Goal: Task Accomplishment & Management: Use online tool/utility

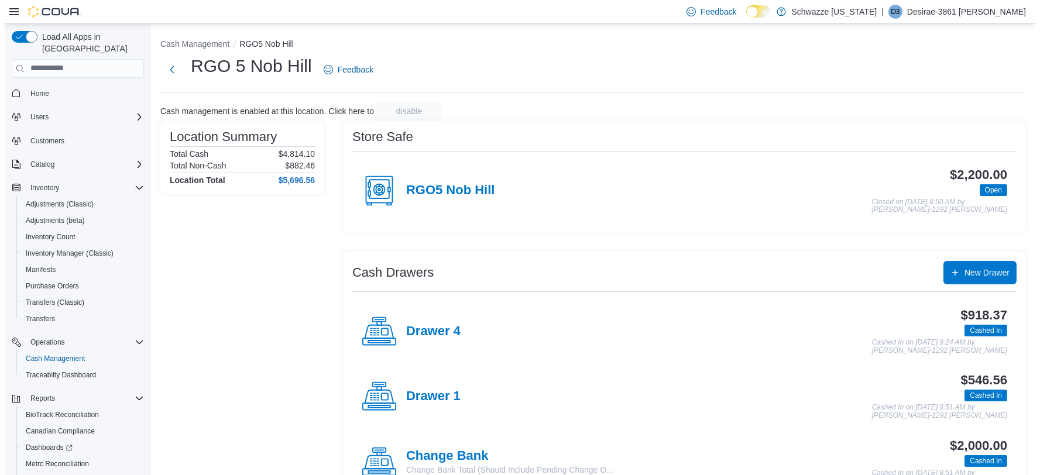
scroll to position [54, 0]
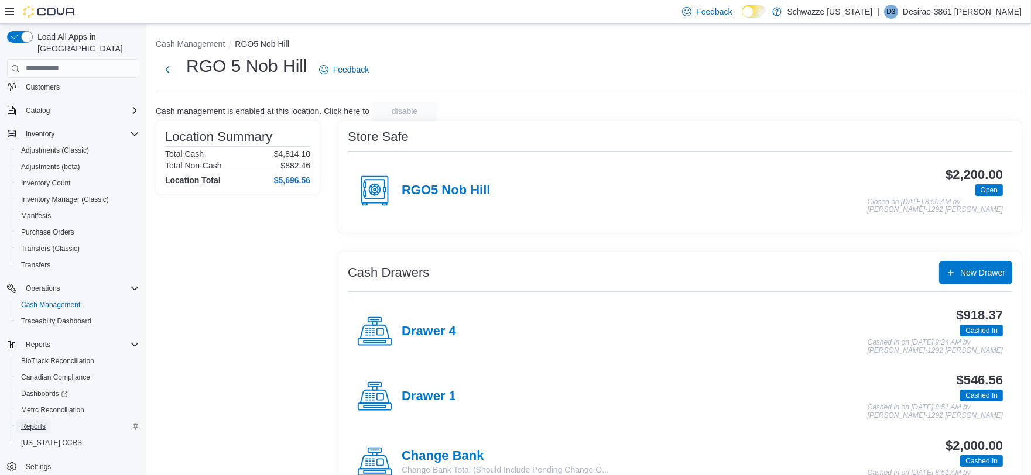
click at [45, 422] on span "Reports" at bounding box center [33, 426] width 25 height 9
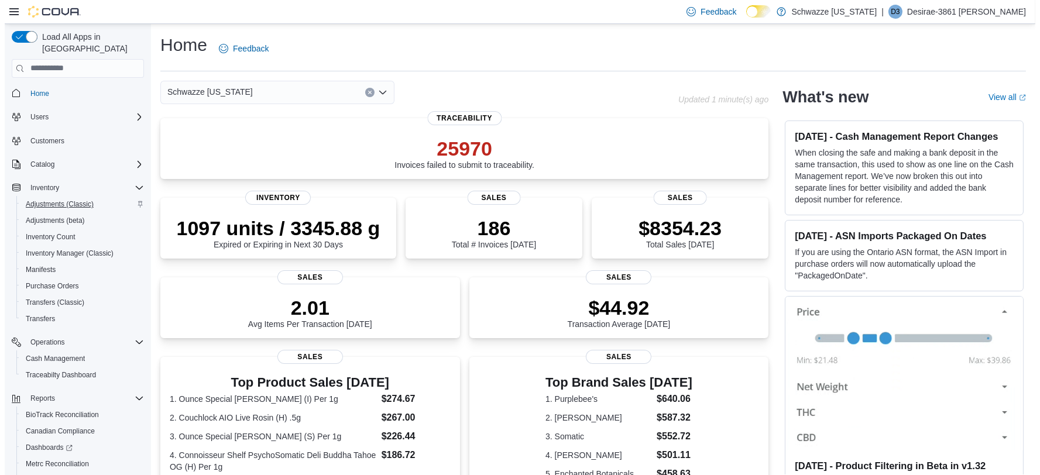
scroll to position [54, 0]
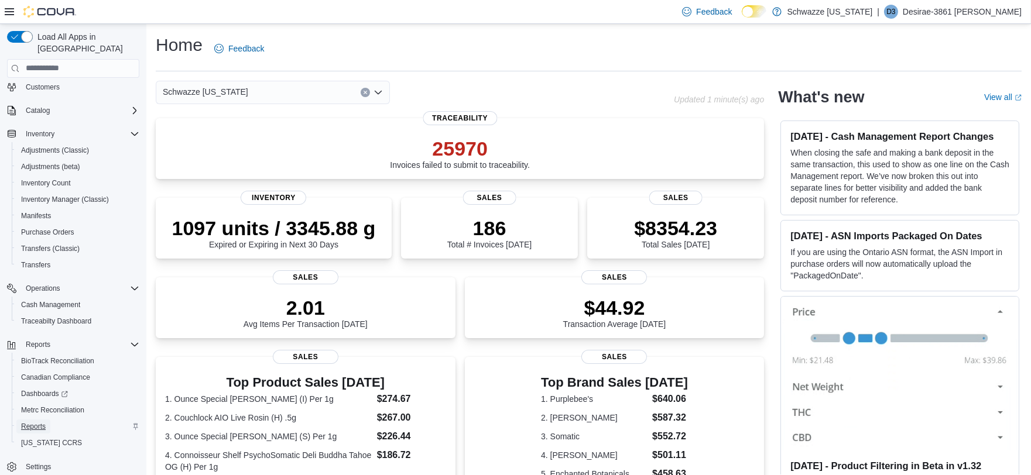
click at [32, 422] on span "Reports" at bounding box center [33, 426] width 25 height 9
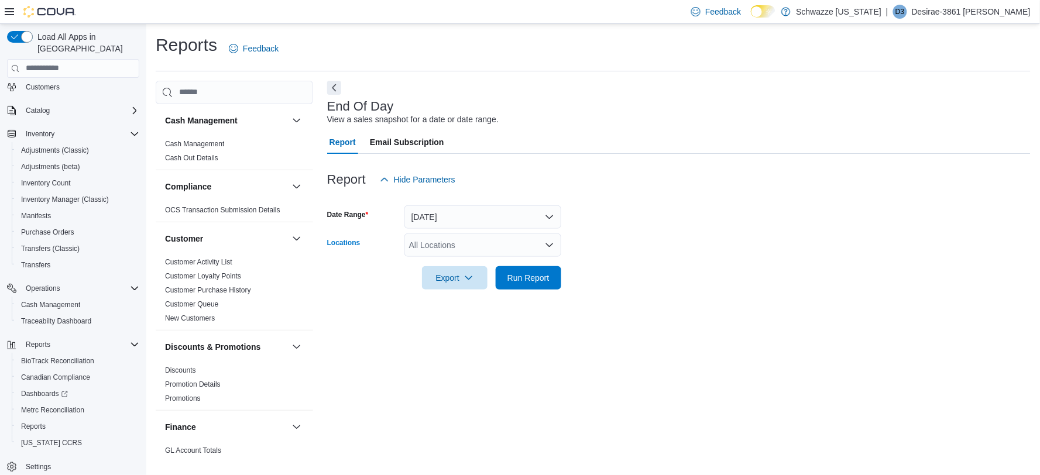
click at [469, 243] on div "All Locations" at bounding box center [482, 245] width 157 height 23
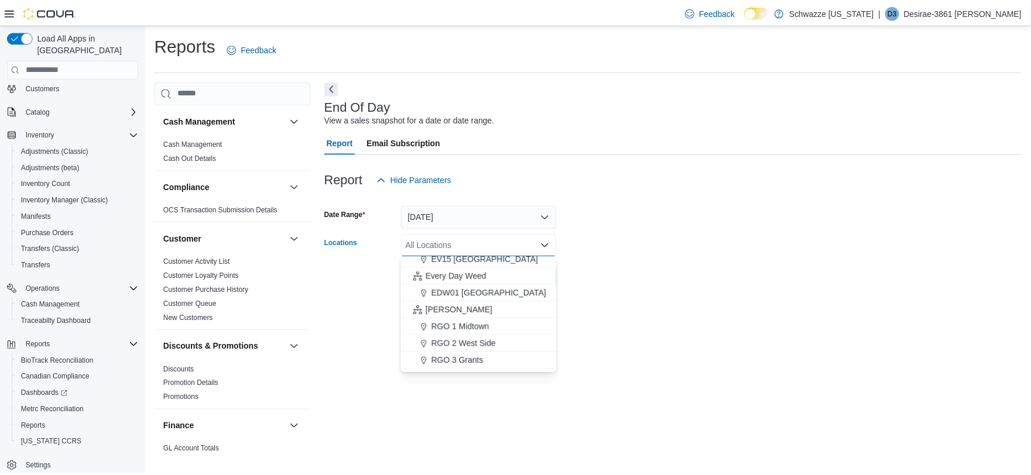
scroll to position [390, 0]
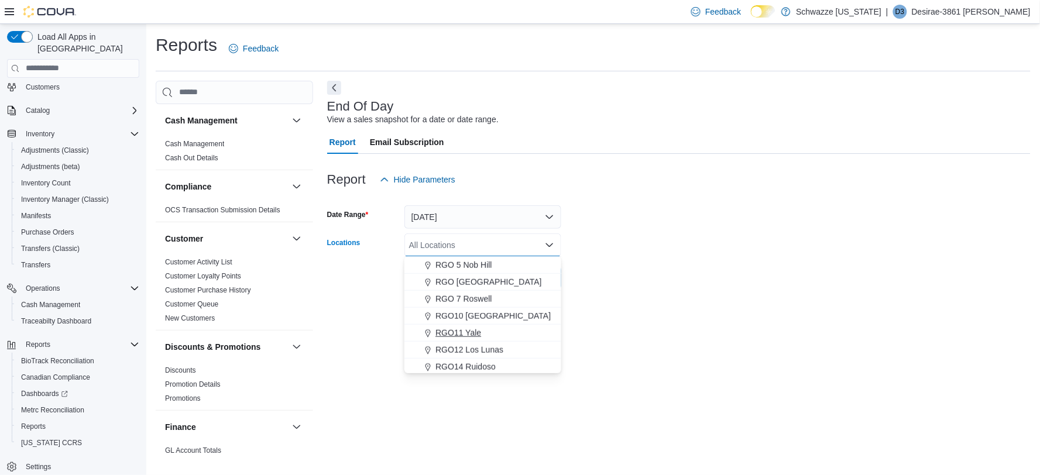
click at [459, 331] on span "RGO11 Yale" at bounding box center [458, 333] width 46 height 12
click at [766, 253] on form "Date Range Today Locations RGO11 Yale Combo box. Selected. RGO11 Yale. Press Ba…" at bounding box center [679, 240] width 704 height 98
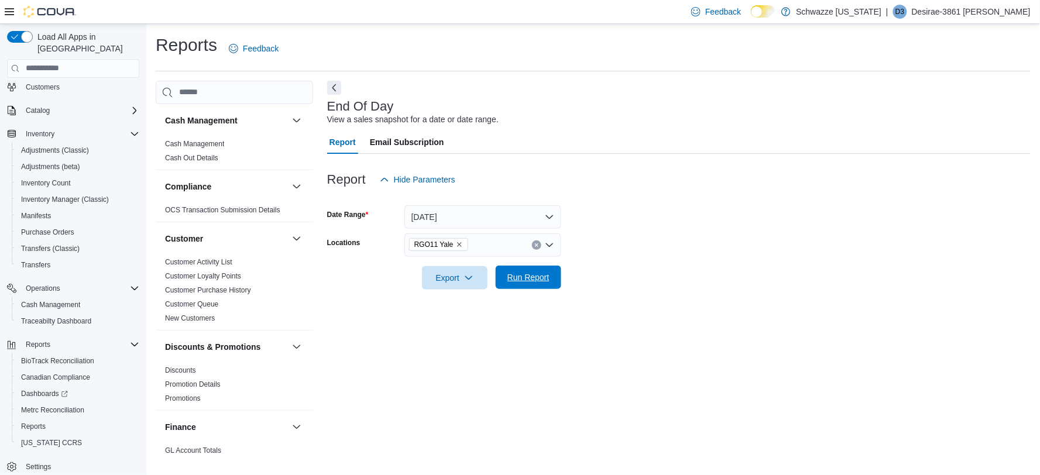
click at [543, 276] on span "Run Report" at bounding box center [528, 278] width 42 height 12
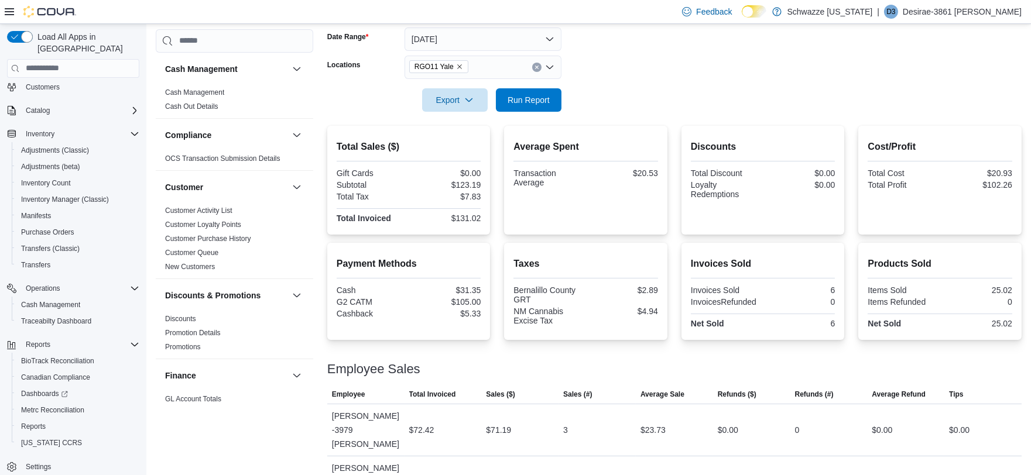
scroll to position [191, 0]
